Goal: Task Accomplishment & Management: Complete application form

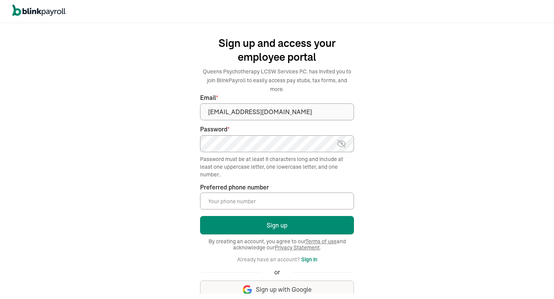
click at [343, 139] on img at bounding box center [342, 143] width 10 height 9
click at [297, 196] on input "Preferred phone number *" at bounding box center [277, 201] width 154 height 17
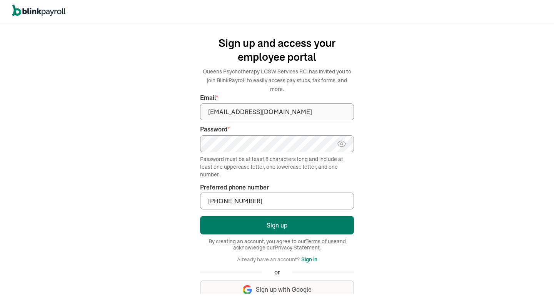
type input "(845) 926-8640"
click at [296, 217] on button "Sign up" at bounding box center [277, 225] width 154 height 18
